Goal: Information Seeking & Learning: Check status

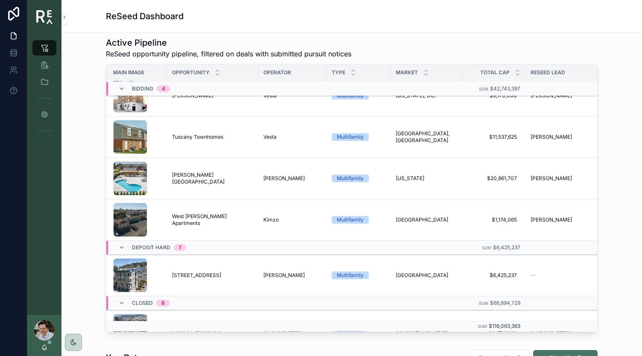
scroll to position [0, 3]
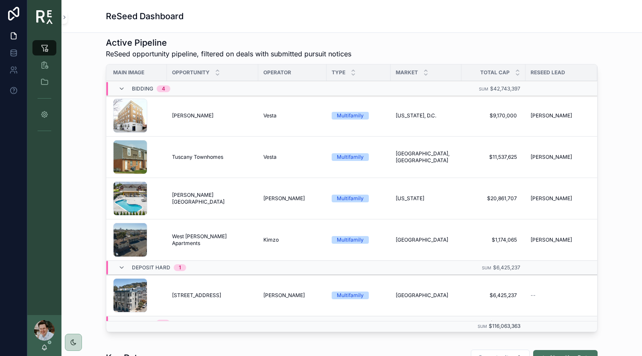
click at [126, 240] on div "Properties_WestOwens-LQ(1) .jpg" at bounding box center [130, 240] width 34 height 34
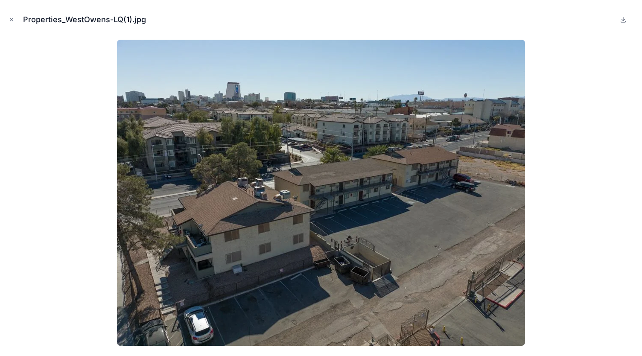
click at [15, 22] on button "Close modal" at bounding box center [11, 19] width 9 height 9
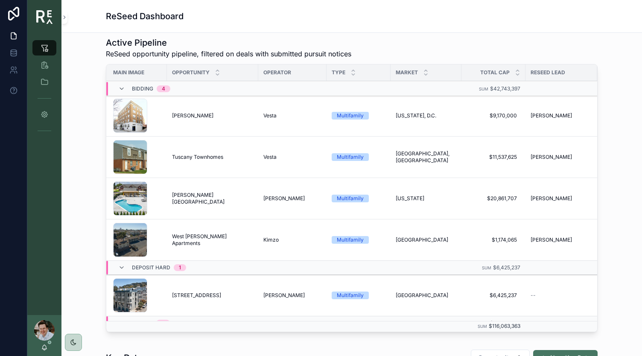
click at [248, 228] on td "[GEOGRAPHIC_DATA][PERSON_NAME] [GEOGRAPHIC_DATA][PERSON_NAME]" at bounding box center [212, 240] width 91 height 41
click at [370, 242] on div "Multifamily" at bounding box center [359, 240] width 54 height 8
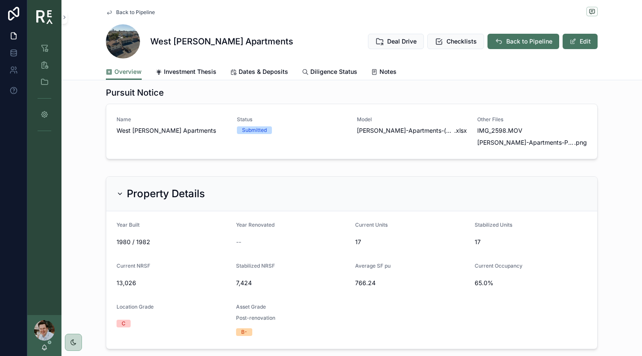
scroll to position [425, 0]
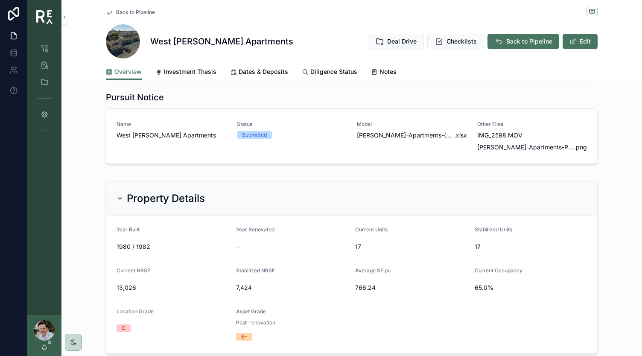
click at [263, 139] on span "Submitted" at bounding box center [254, 135] width 35 height 8
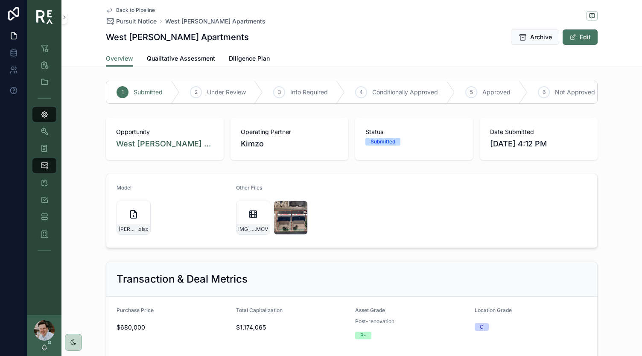
click at [377, 144] on div "Submitted" at bounding box center [383, 142] width 25 height 8
click at [549, 94] on div "6 Not Approved" at bounding box center [570, 92] width 85 height 22
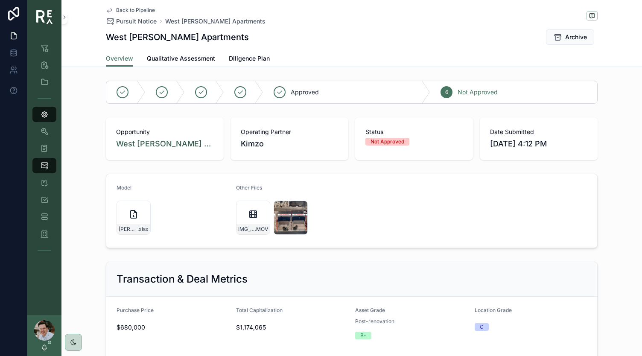
click at [137, 8] on span "Back to Pipeline" at bounding box center [135, 10] width 39 height 7
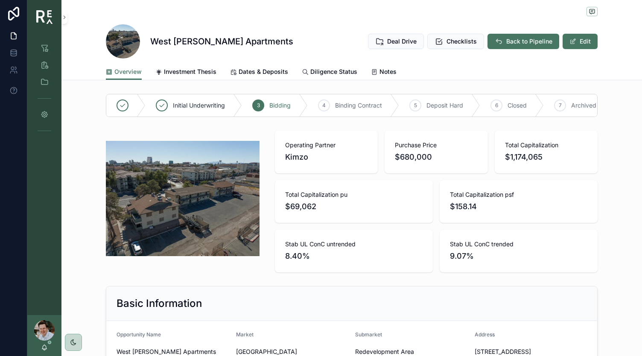
scroll to position [0, 18]
click at [0, 0] on icon "scrollable content" at bounding box center [0, 0] width 0 height 0
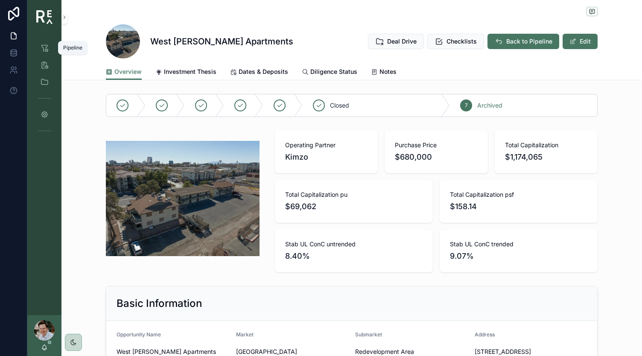
click at [39, 48] on div "Pipeline" at bounding box center [45, 48] width 14 height 14
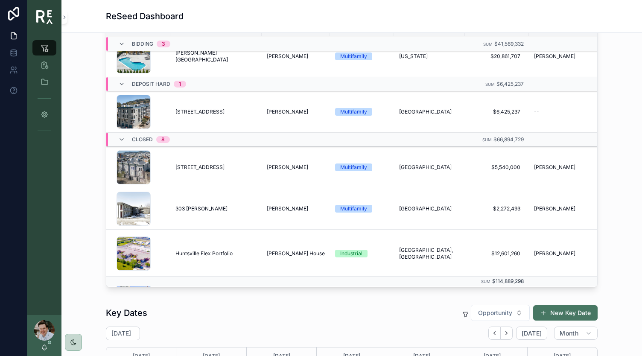
scroll to position [119, 0]
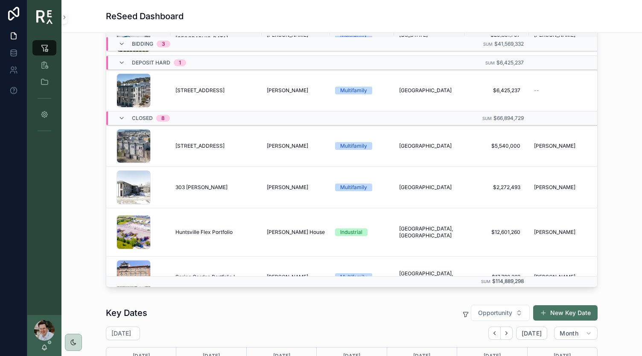
click at [201, 89] on span "[STREET_ADDRESS]" at bounding box center [200, 90] width 49 height 7
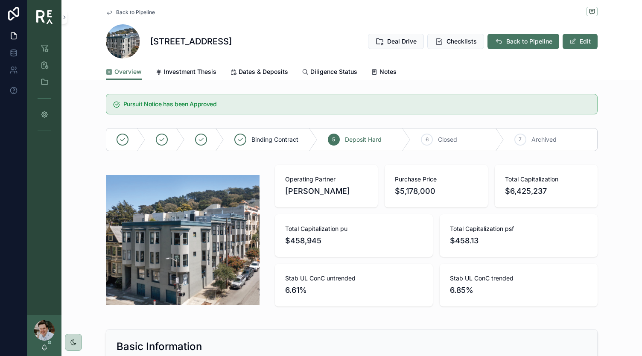
click at [456, 41] on span "Checklists" at bounding box center [462, 41] width 30 height 9
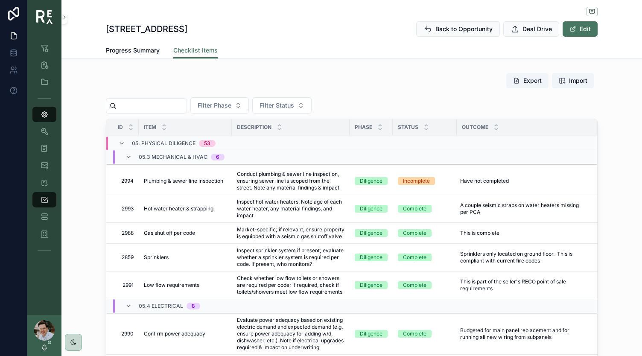
scroll to position [2747, 0]
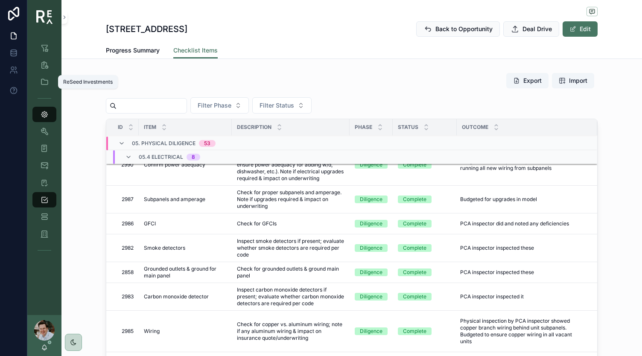
click at [44, 82] on icon "scrollable content" at bounding box center [44, 82] width 9 height 9
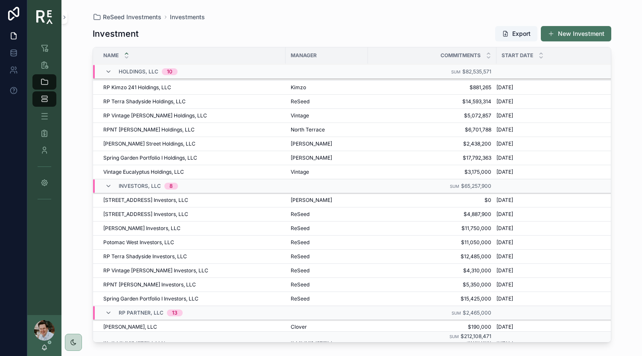
scroll to position [266, 0]
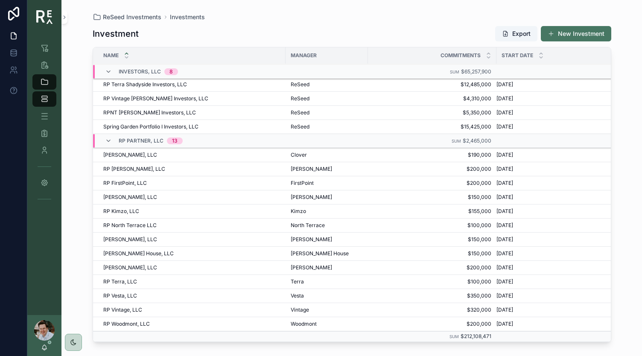
click at [105, 70] on icon "scrollable content" at bounding box center [108, 71] width 7 height 7
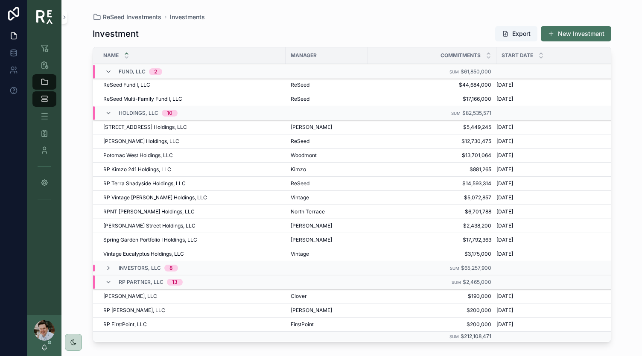
scroll to position [0, 0]
click at [107, 111] on icon "scrollable content" at bounding box center [108, 112] width 7 height 7
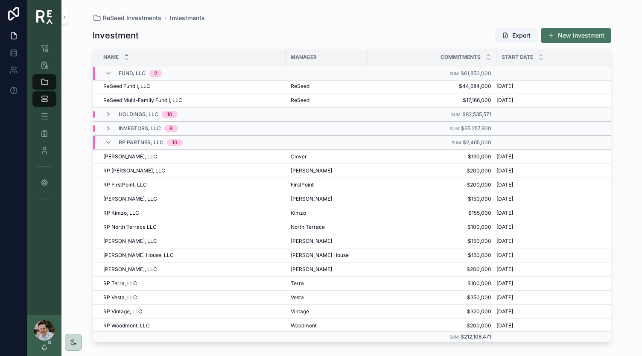
click at [108, 74] on icon "scrollable content" at bounding box center [108, 73] width 7 height 7
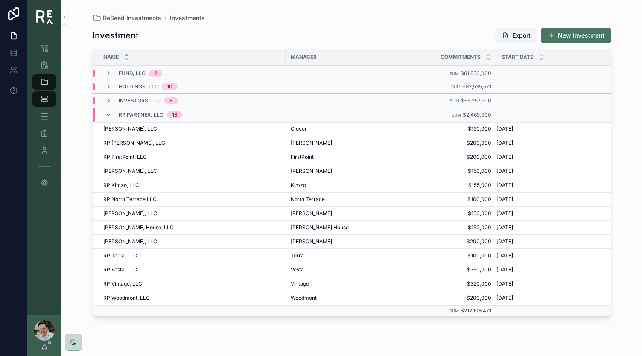
scroll to position [0, 0]
click at [48, 69] on div "Reporting" at bounding box center [45, 65] width 14 height 14
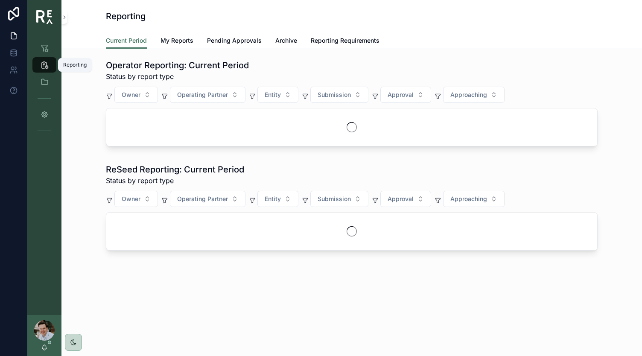
click at [44, 49] on icon "scrollable content" at bounding box center [44, 48] width 9 height 9
